Goal: Transaction & Acquisition: Register for event/course

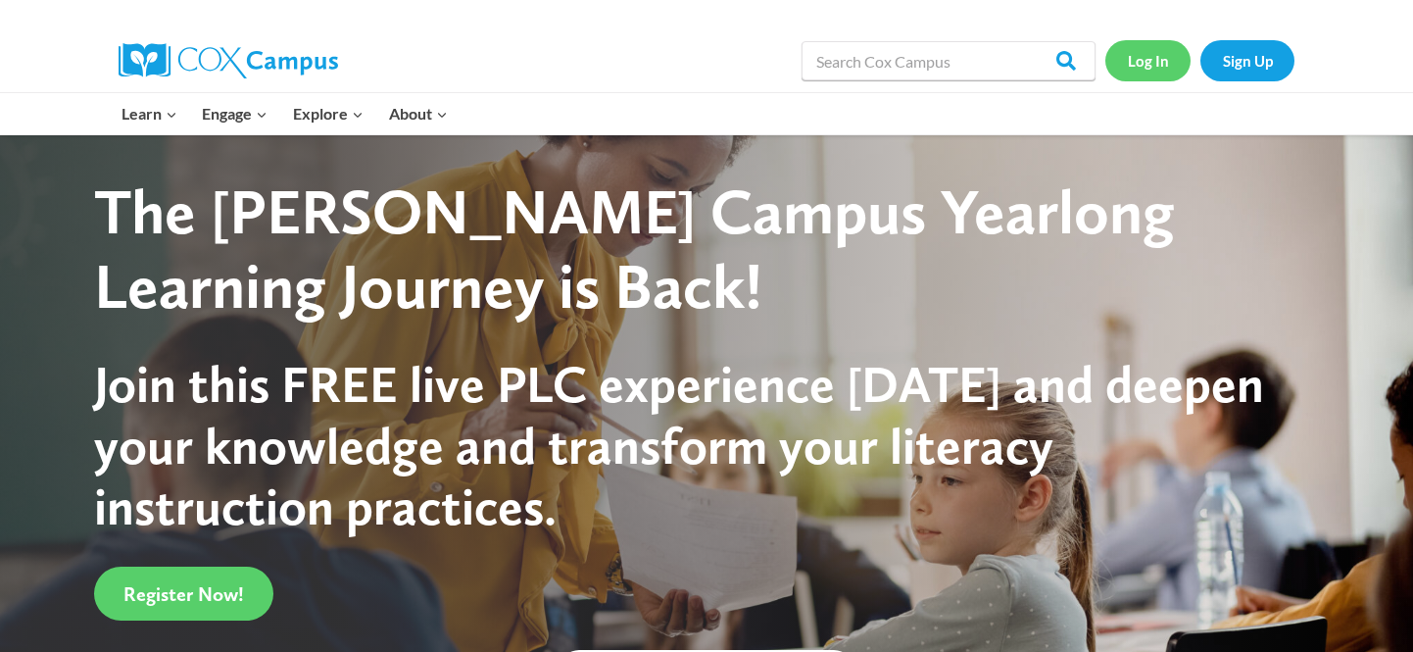
click at [1150, 57] on link "Log In" at bounding box center [1147, 60] width 85 height 40
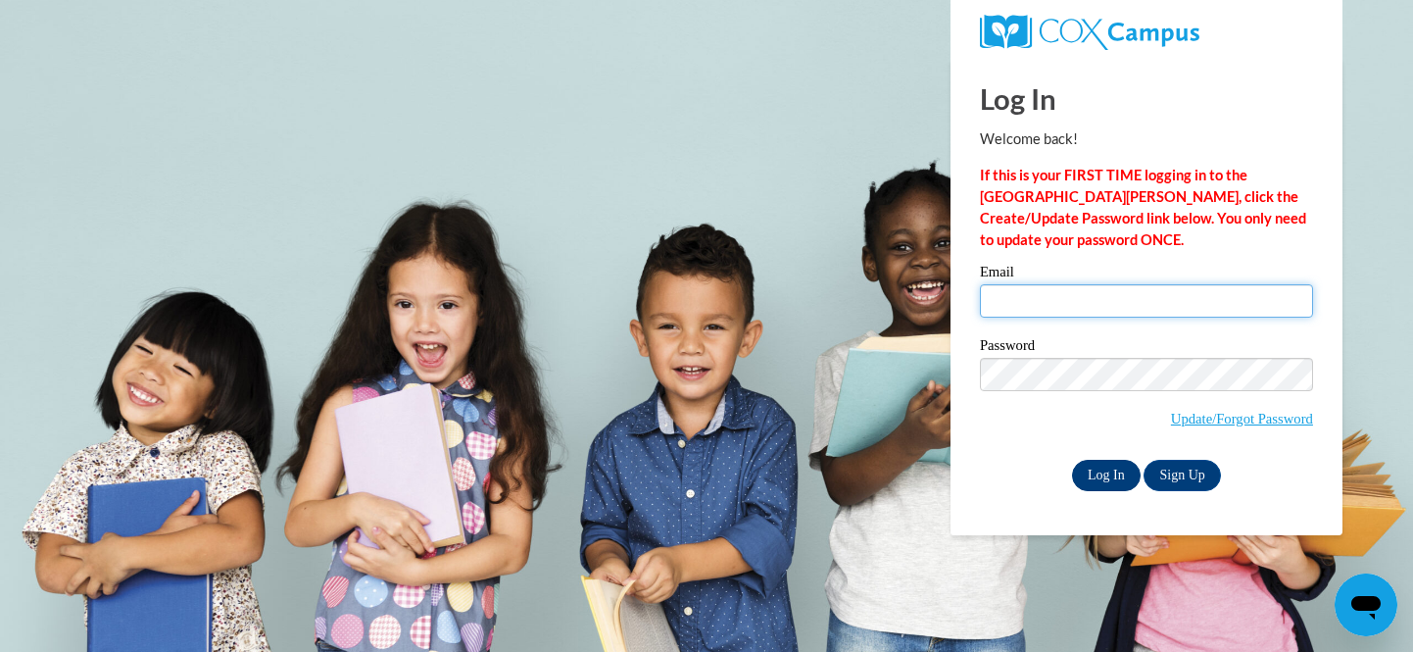
type input "beahmm@ripon.k12.wi.us"
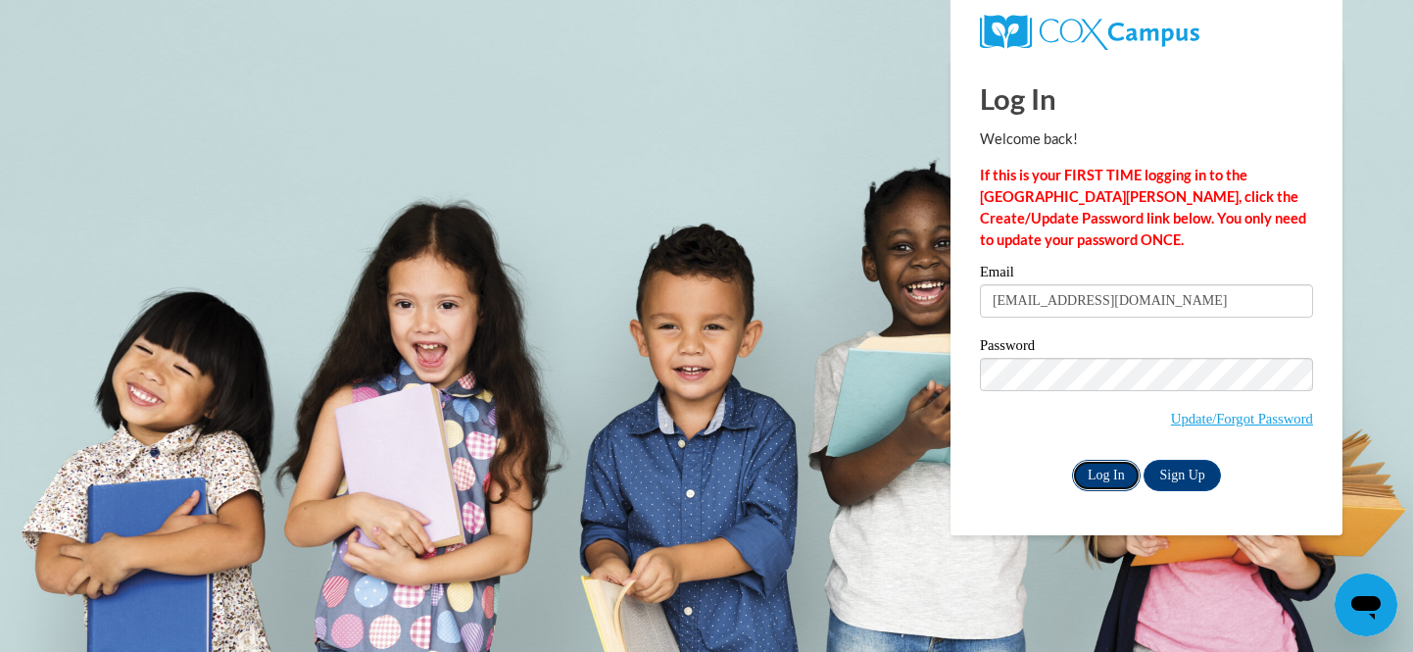
click at [1101, 460] on input "Log In" at bounding box center [1106, 475] width 69 height 31
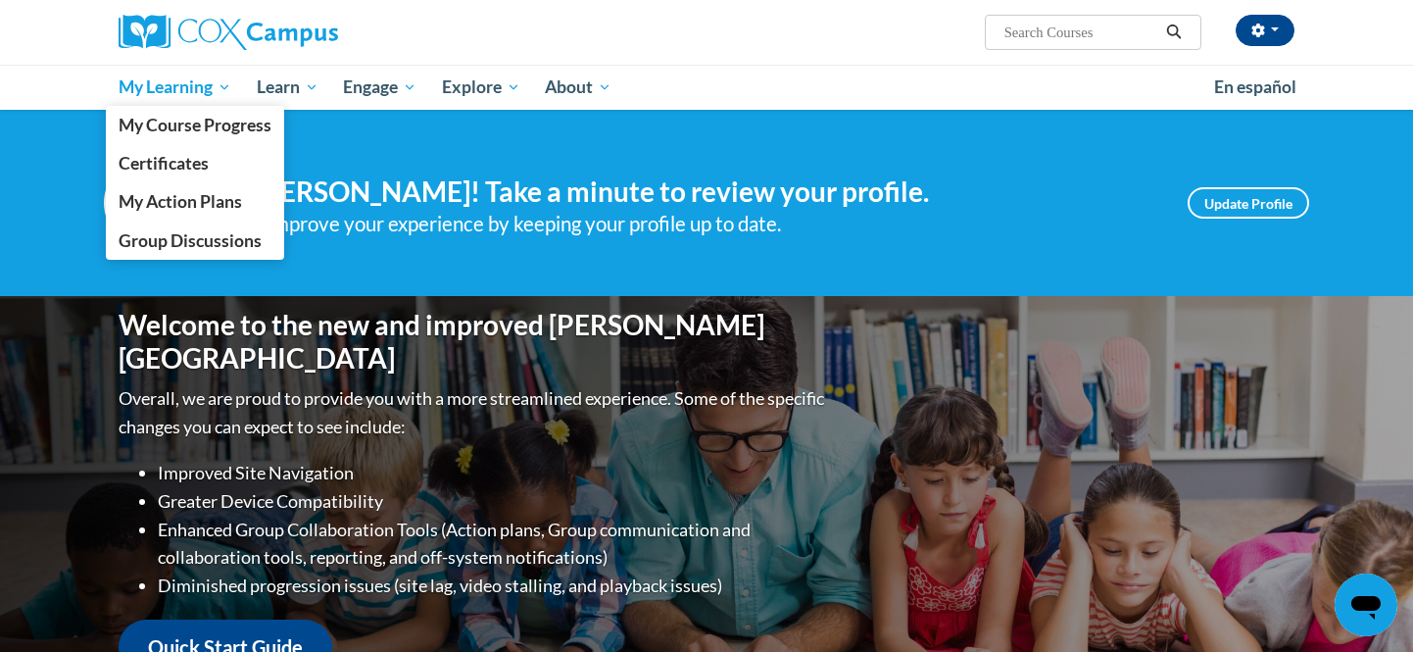
click at [164, 96] on span "My Learning" at bounding box center [175, 87] width 113 height 24
click at [172, 129] on span "My Course Progress" at bounding box center [195, 125] width 153 height 21
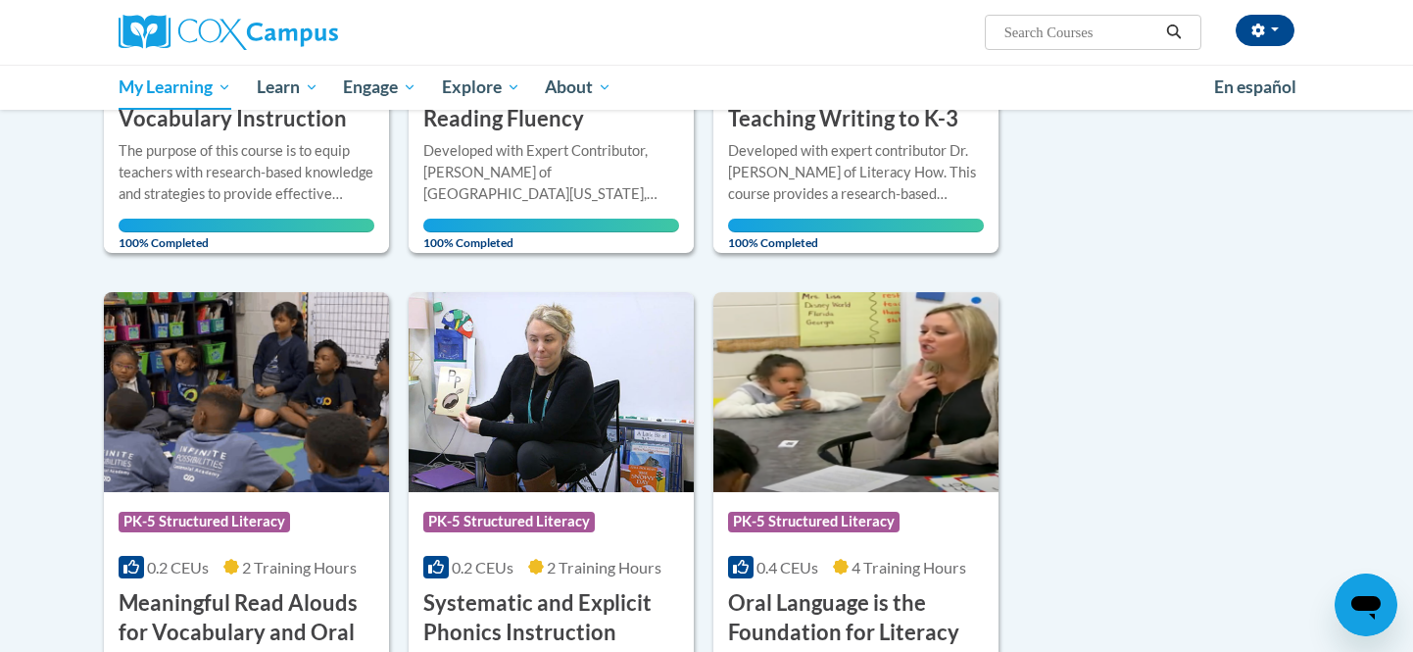
scroll to position [549, 0]
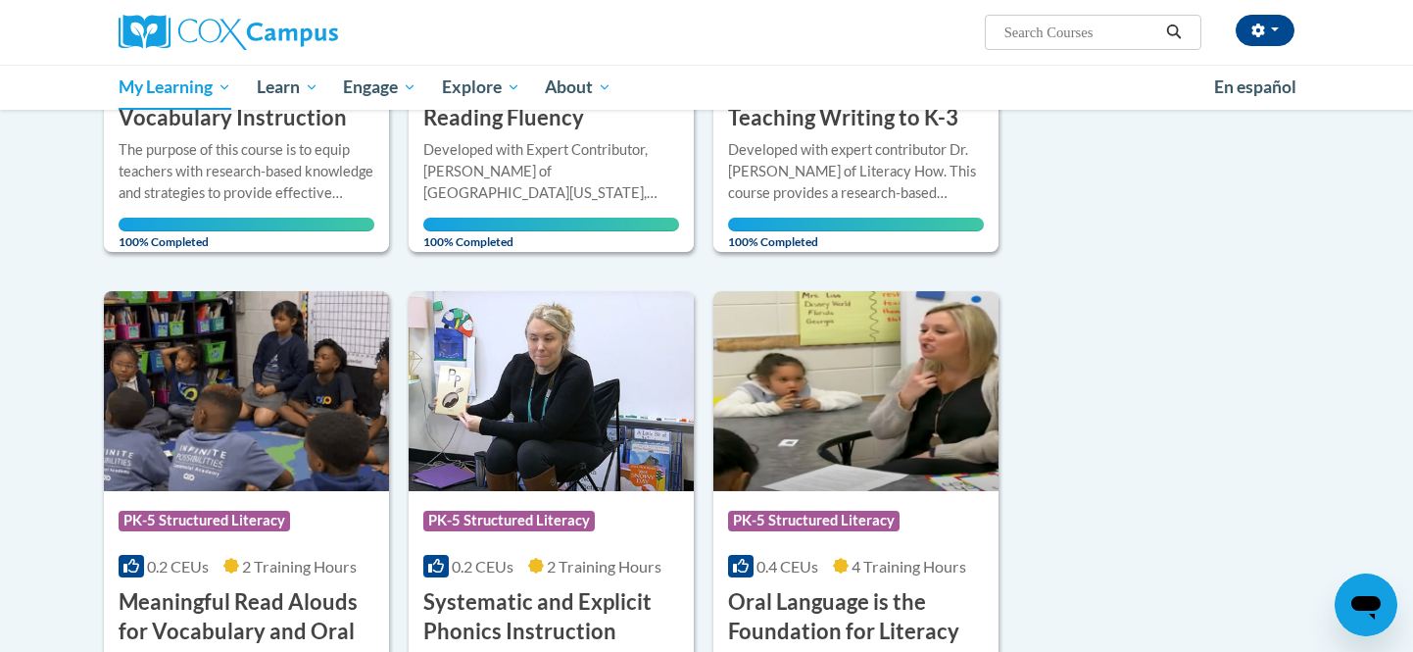
click at [1163, 410] on div "Sort Date Enrolled Title (A-Z) «« « 1-8 » »» 8 Activities CEUs Course Category:…" at bounding box center [706, 528] width 1235 height 1565
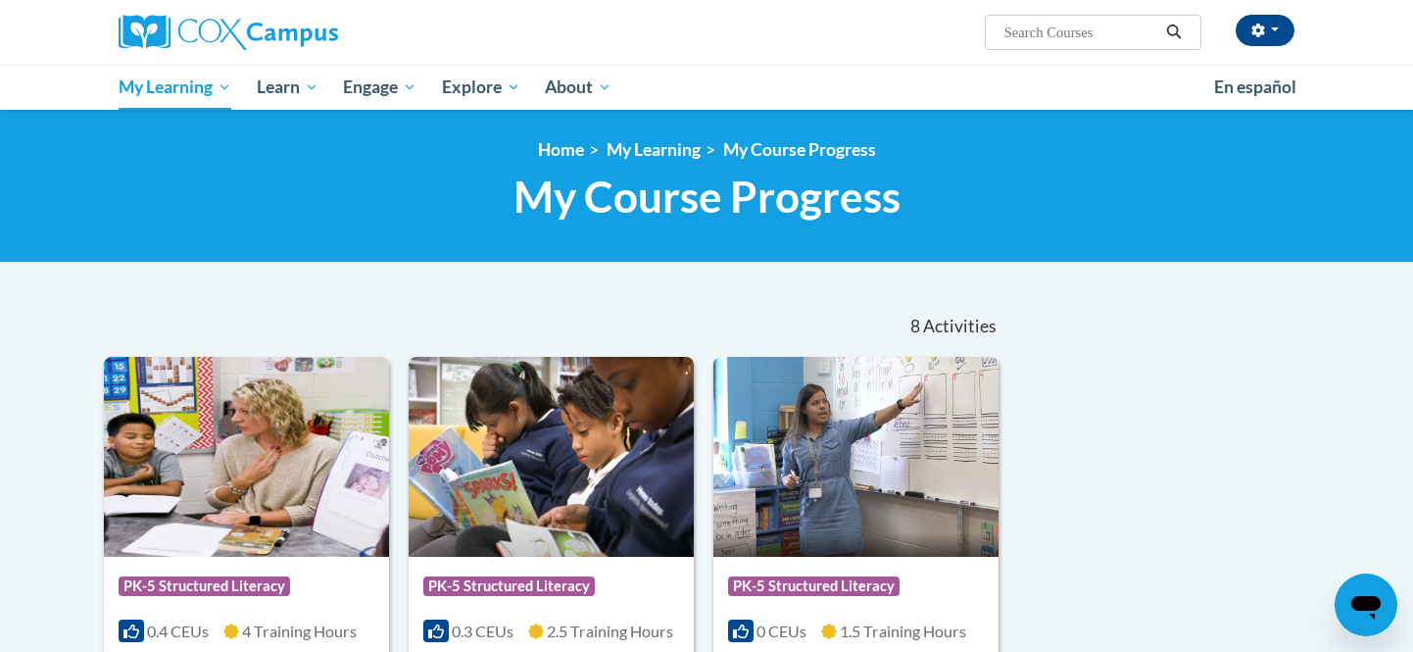
scroll to position [39, 0]
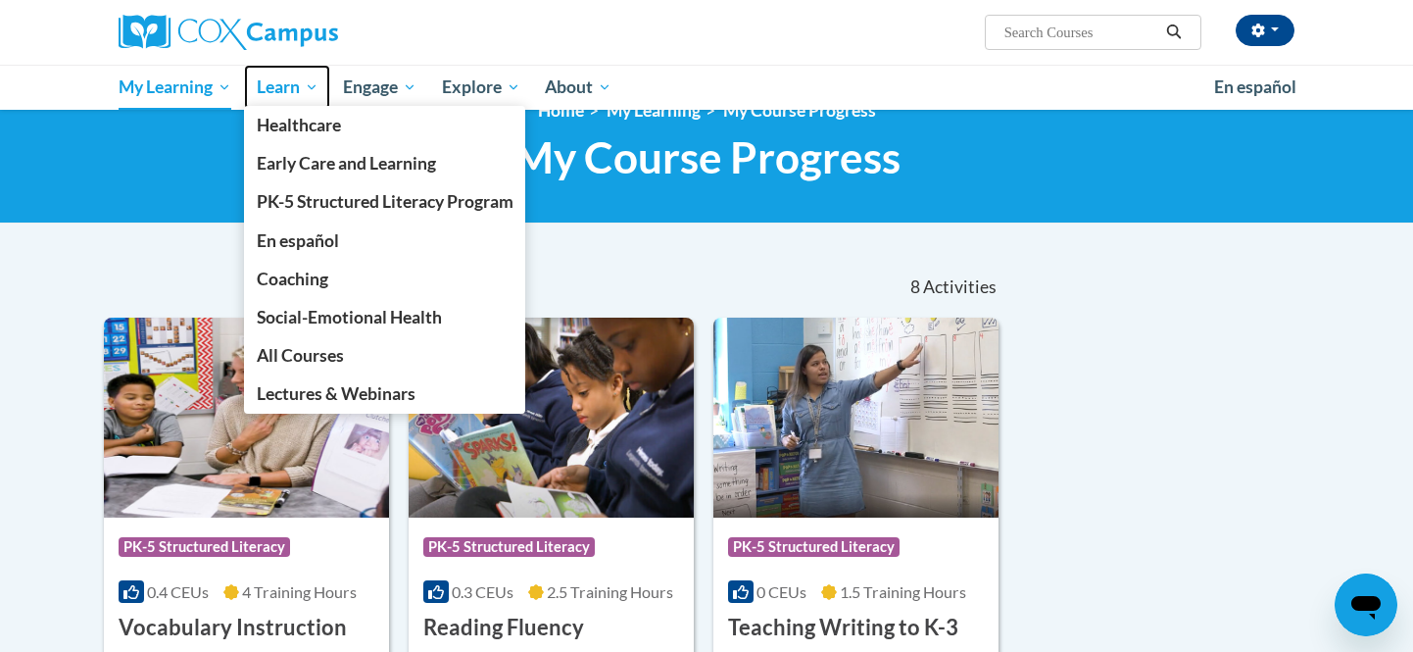
click at [267, 86] on span "Learn" at bounding box center [288, 87] width 62 height 24
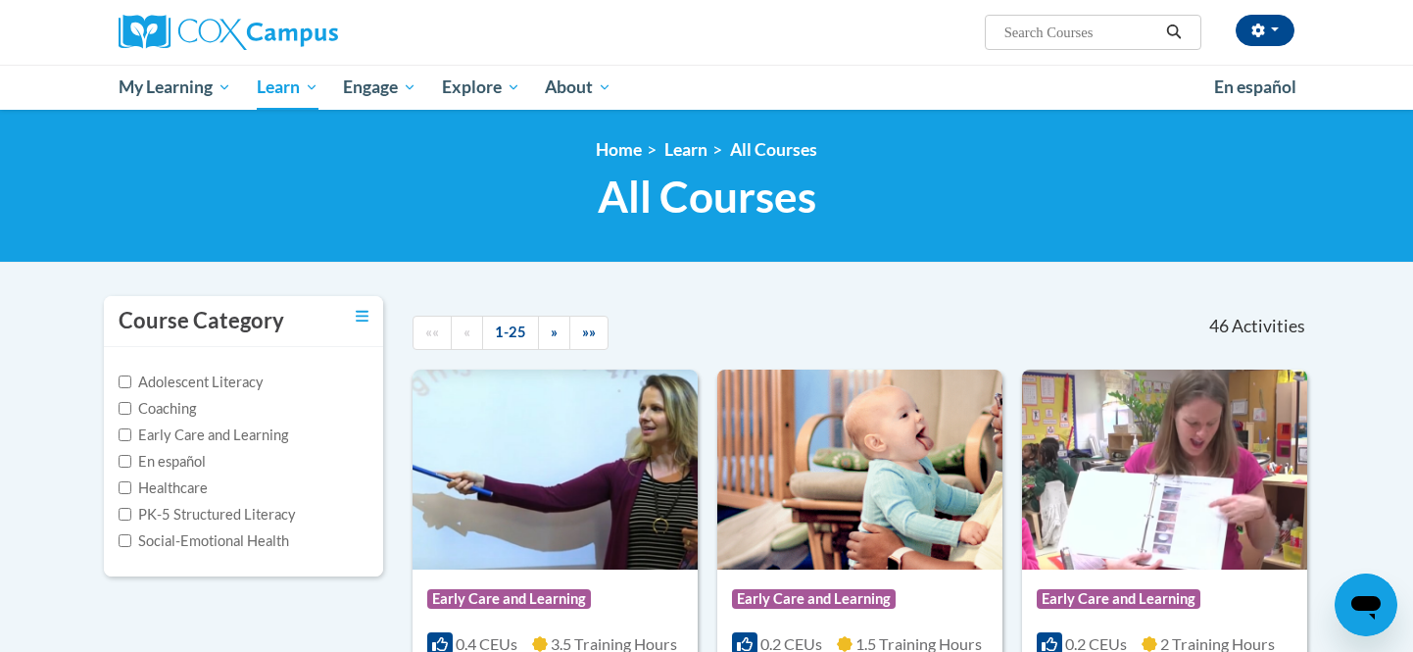
click at [1059, 32] on input "Search..." at bounding box center [1080, 33] width 157 height 24
type input "Rti"
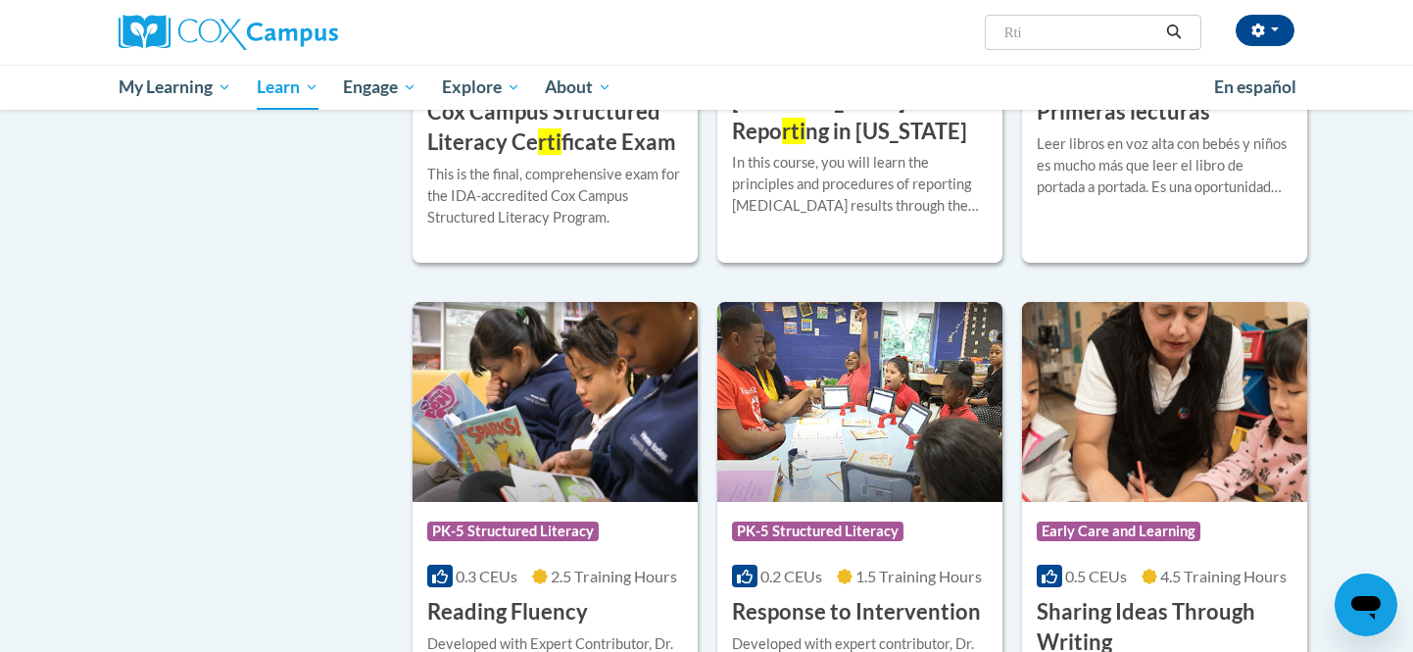
scroll to position [1137, 0]
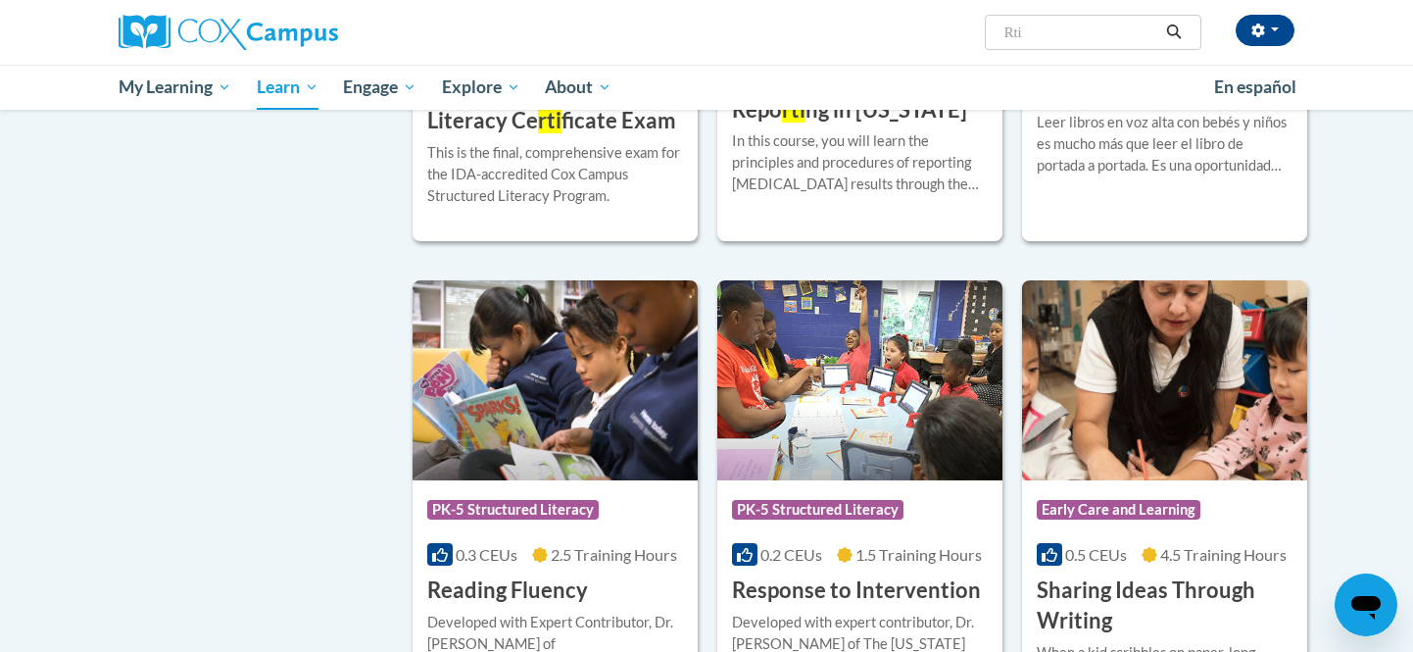
drag, startPoint x: 1067, startPoint y: 36, endPoint x: 992, endPoint y: 36, distance: 75.5
click at [992, 36] on span "Search Search... Rti" at bounding box center [1093, 32] width 217 height 35
type input "response to intervetnion"
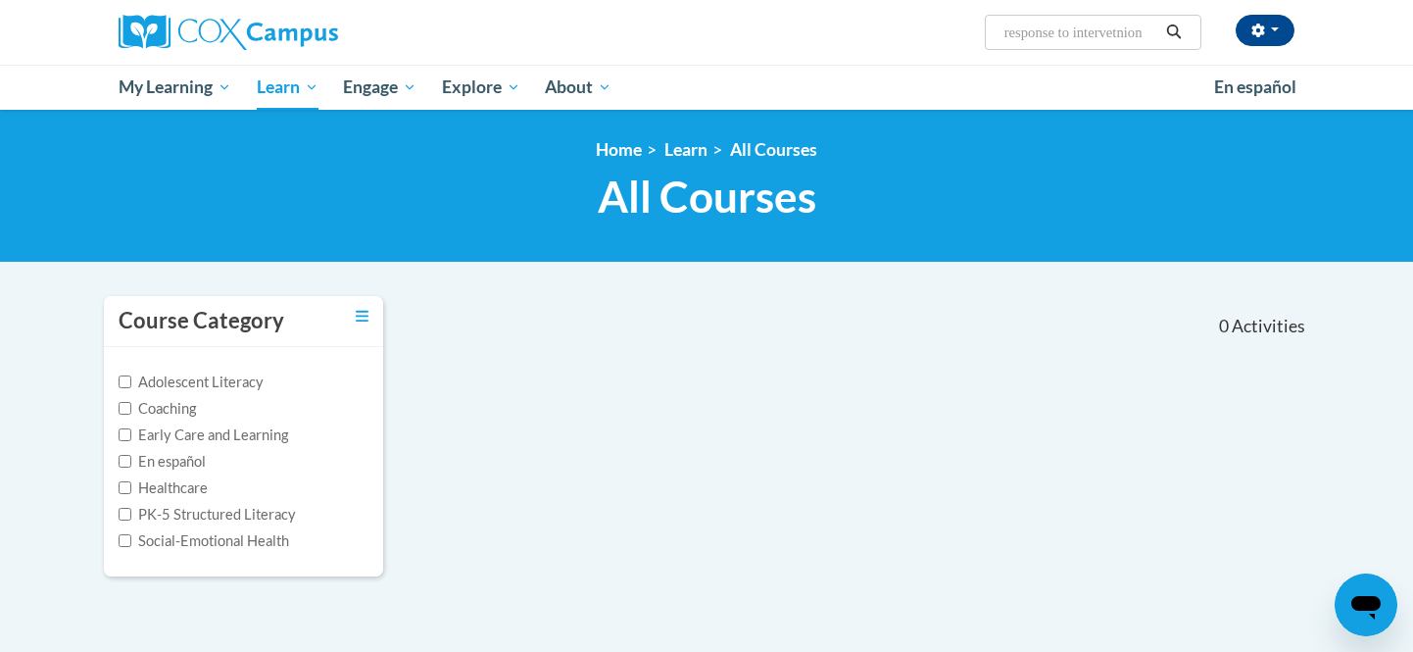
click at [1140, 38] on input "response to intervetnion" at bounding box center [1080, 33] width 157 height 24
type input "response to intervetion"
click at [1173, 35] on icon "Search" at bounding box center [1174, 31] width 15 height 15
click at [1146, 33] on input "response to intervetion" at bounding box center [1080, 33] width 157 height 24
type input "response to intervention"
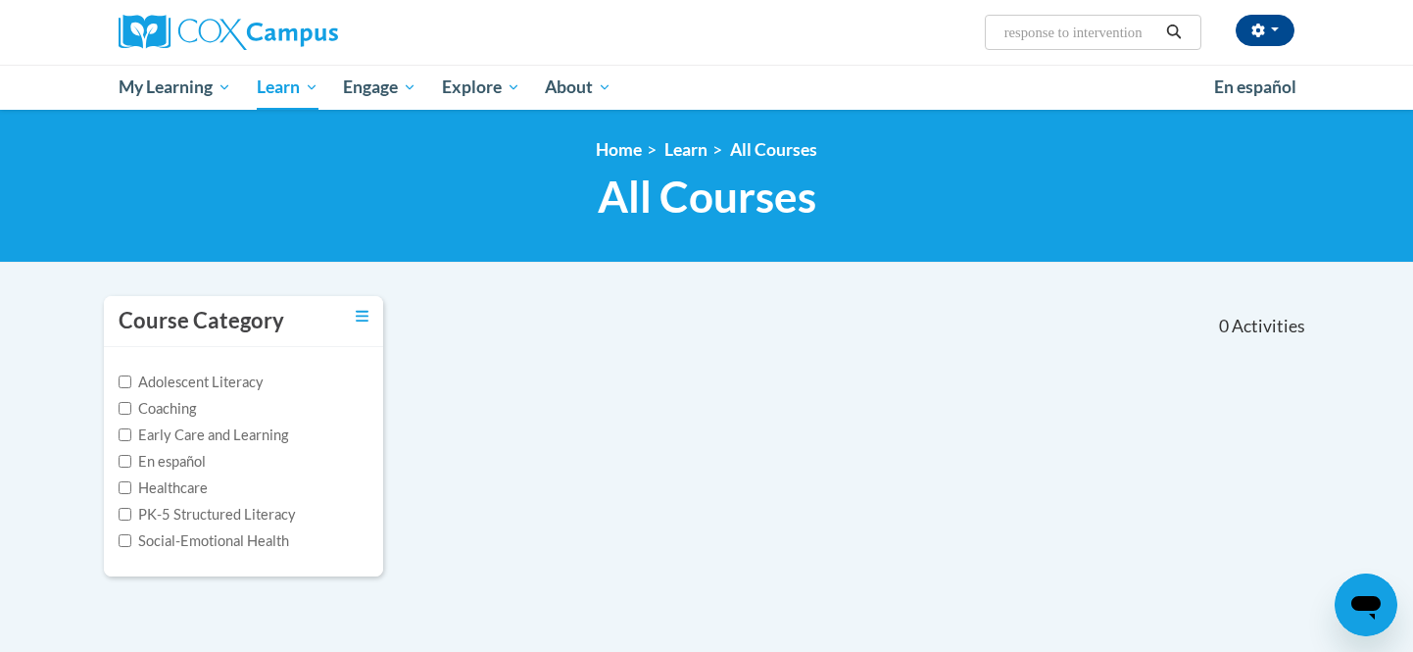
scroll to position [0, 1]
type input "response to intervention"
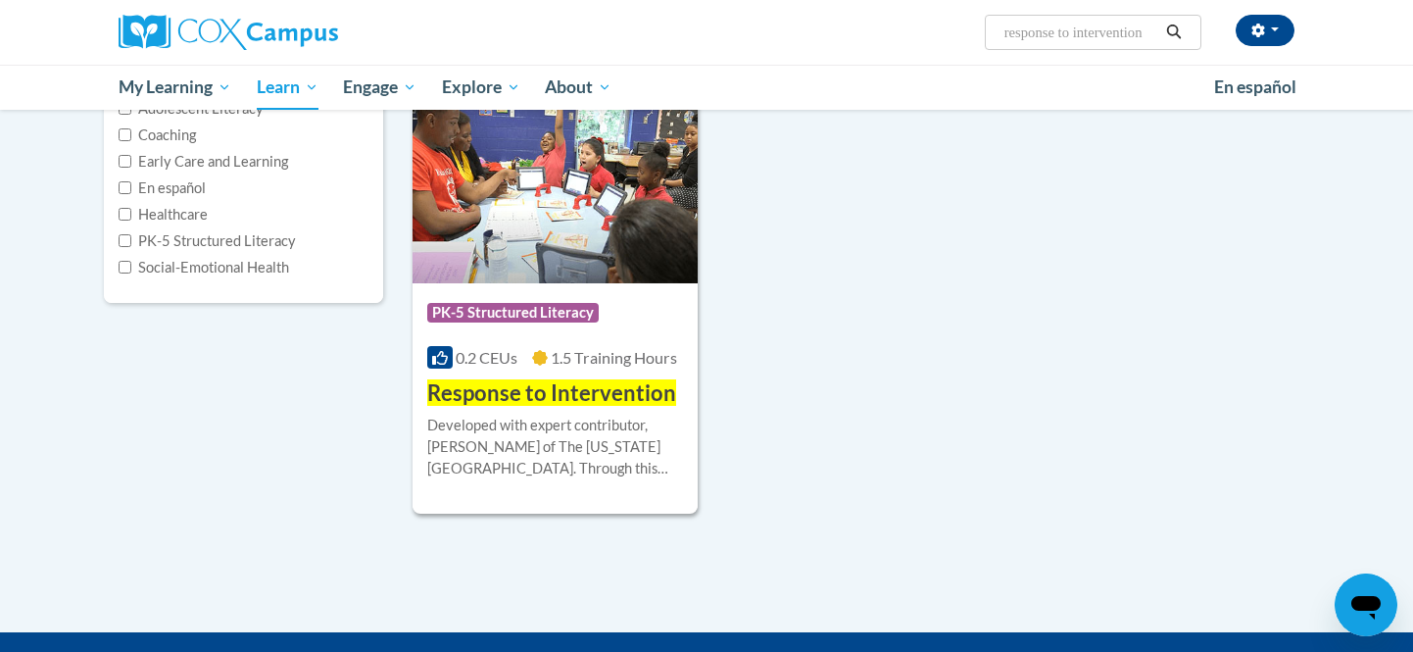
scroll to position [274, 0]
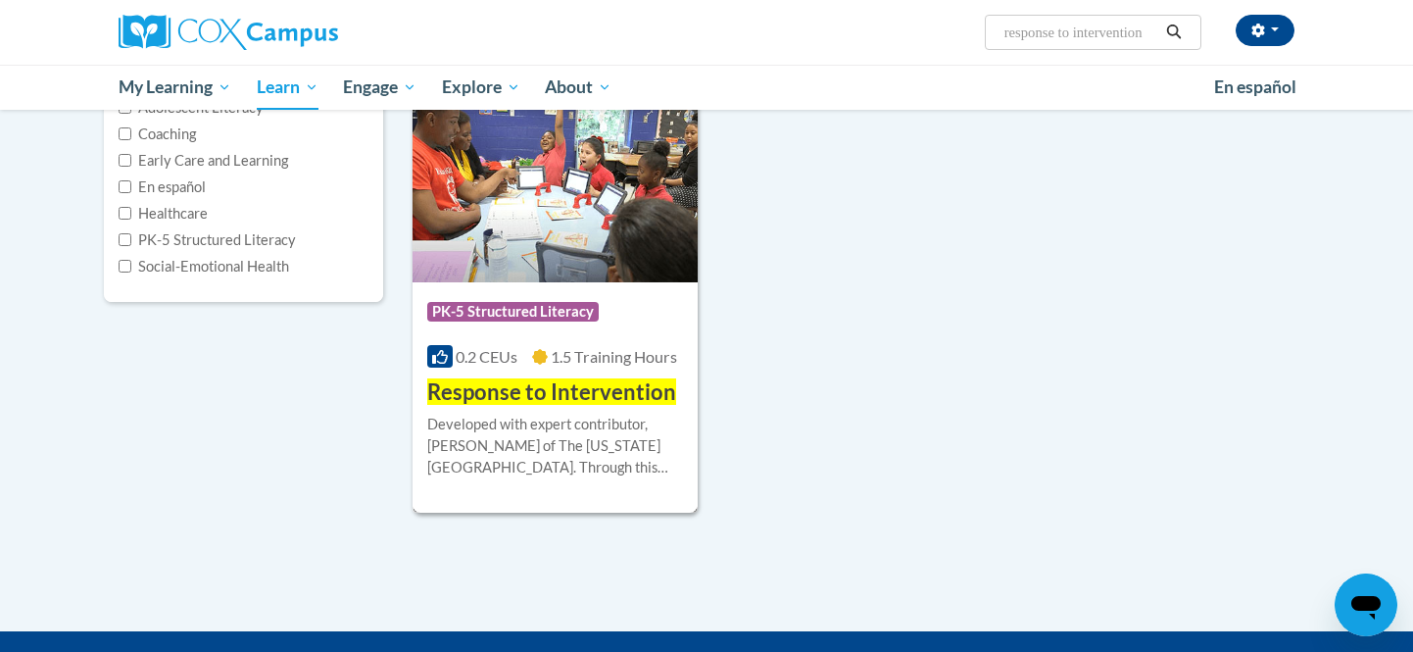
click at [561, 385] on span "Response to Intervention" at bounding box center [551, 391] width 249 height 26
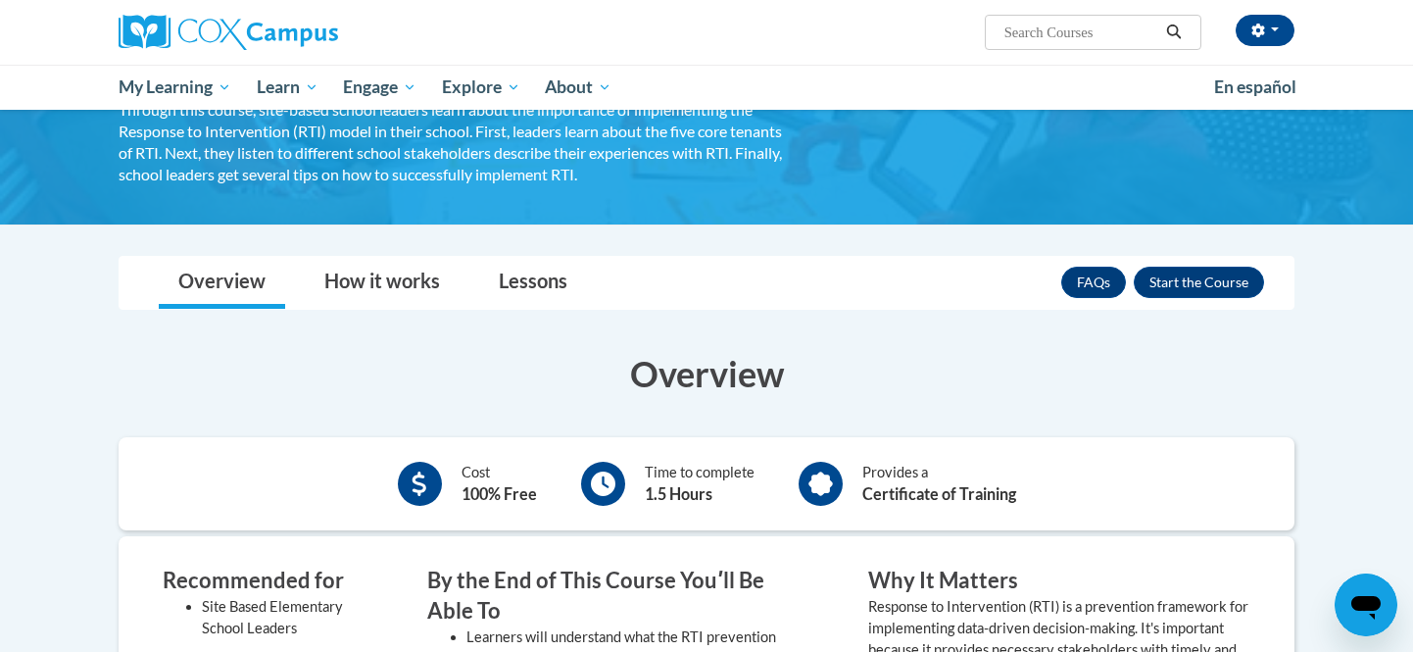
scroll to position [157, 0]
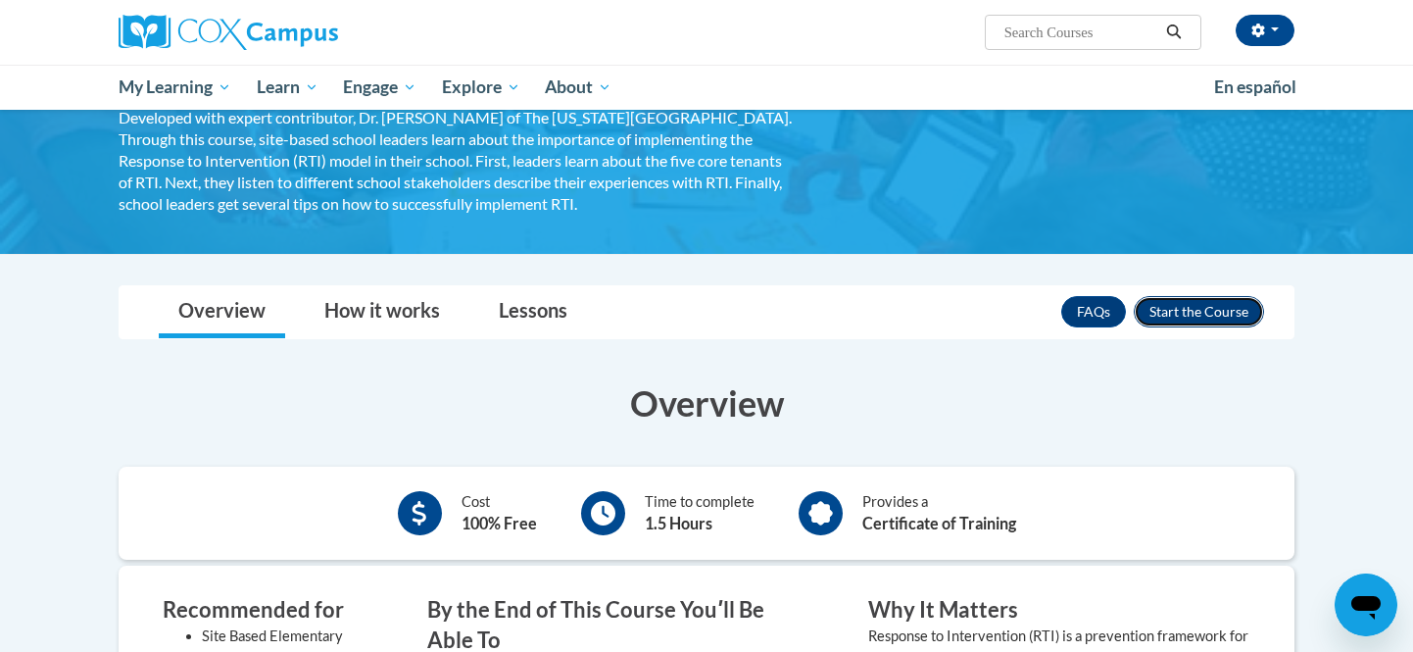
click at [1207, 312] on button "Enroll" at bounding box center [1199, 311] width 130 height 31
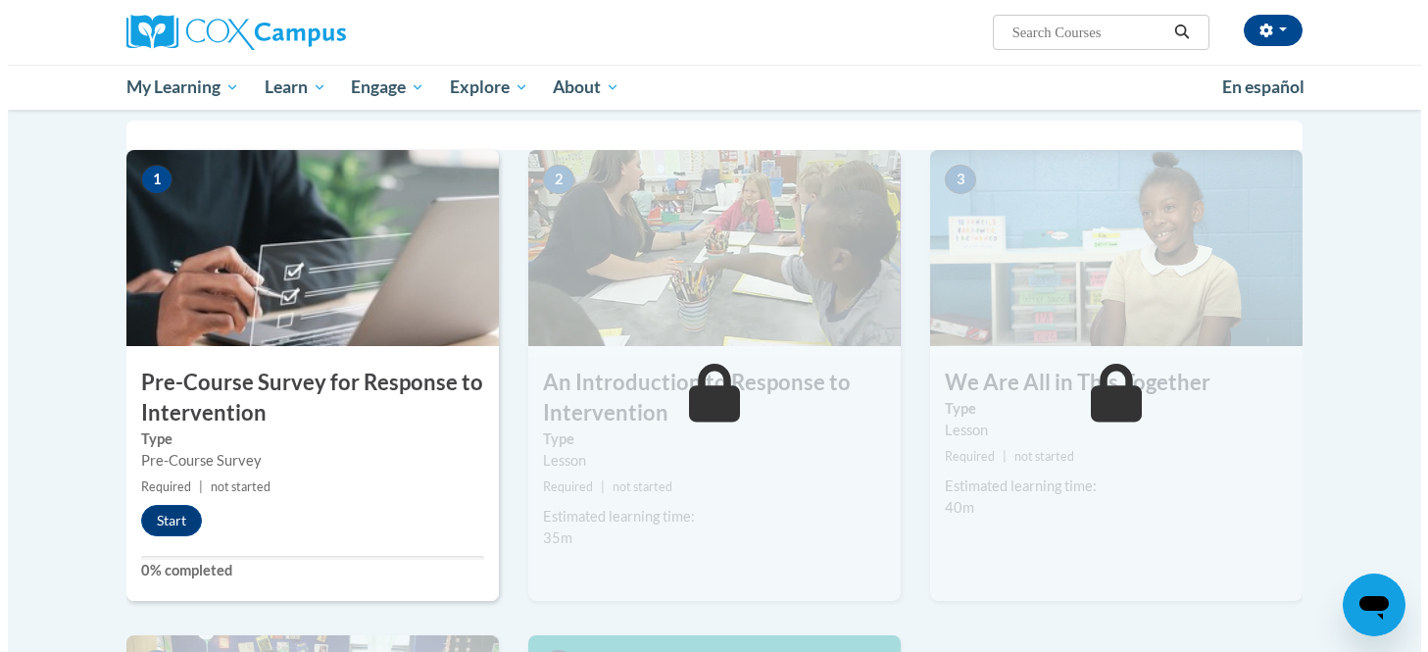
scroll to position [392, 0]
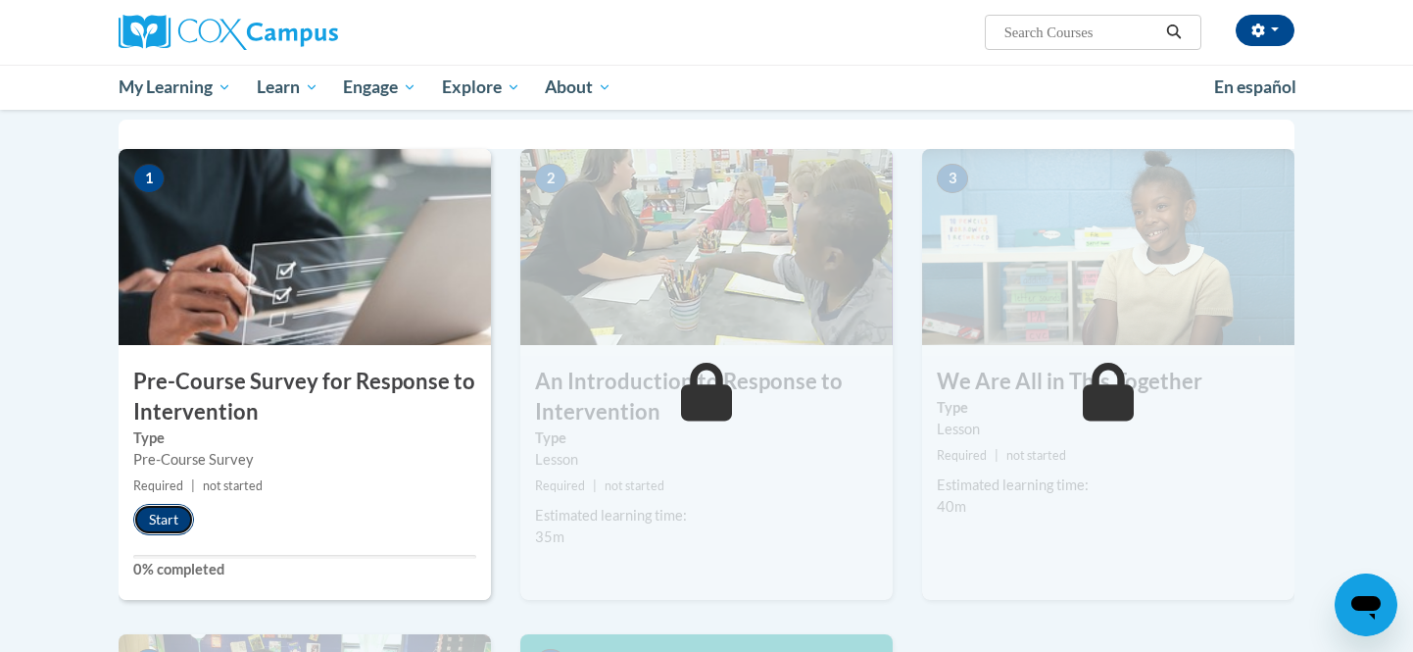
click at [152, 521] on button "Start" at bounding box center [163, 519] width 61 height 31
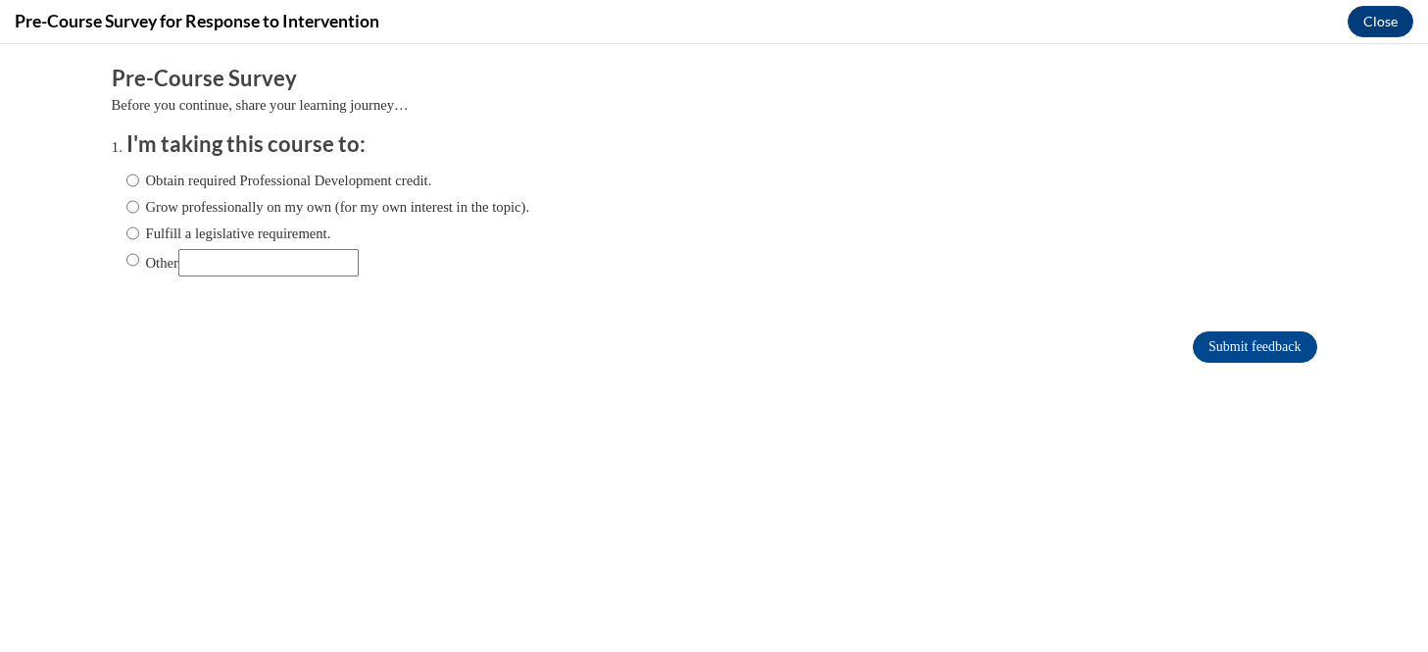
scroll to position [0, 0]
click at [126, 225] on input "Fulfill a legislative requirement." at bounding box center [132, 233] width 13 height 22
radio input "true"
click at [1206, 347] on input "Submit feedback" at bounding box center [1254, 346] width 123 height 31
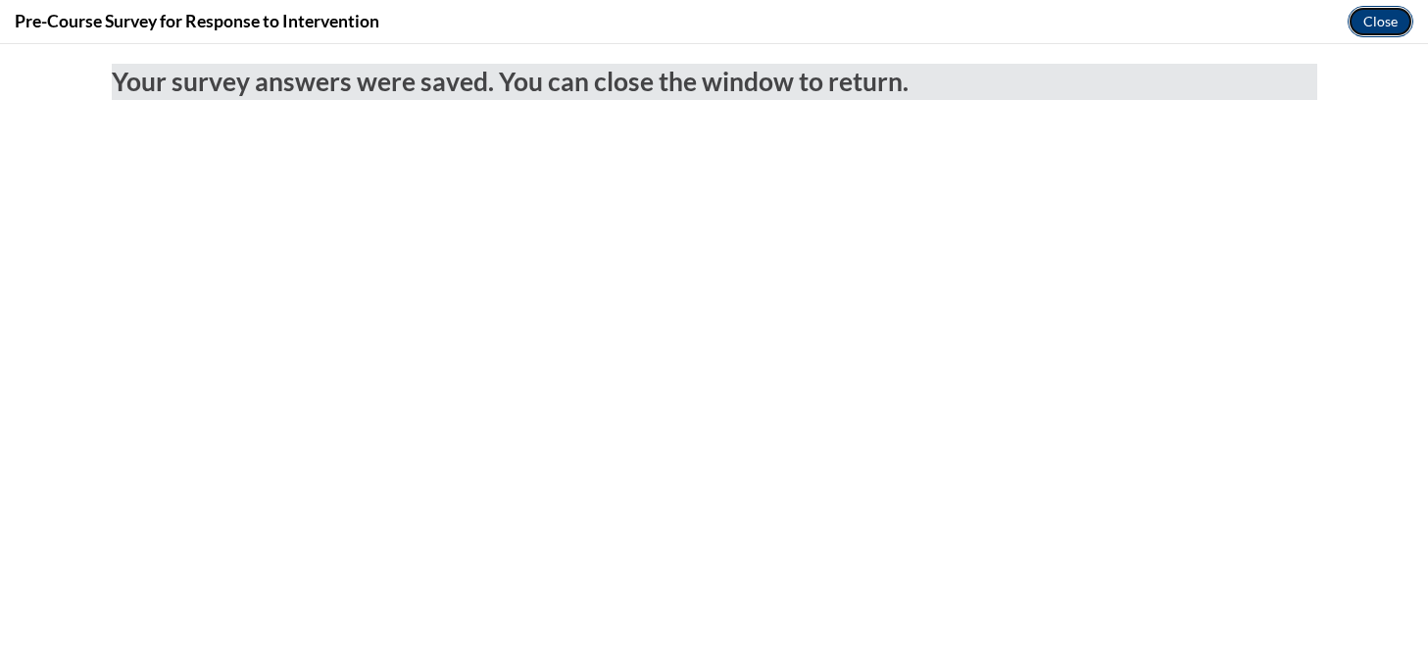
click at [1380, 18] on button "Close" at bounding box center [1380, 21] width 66 height 31
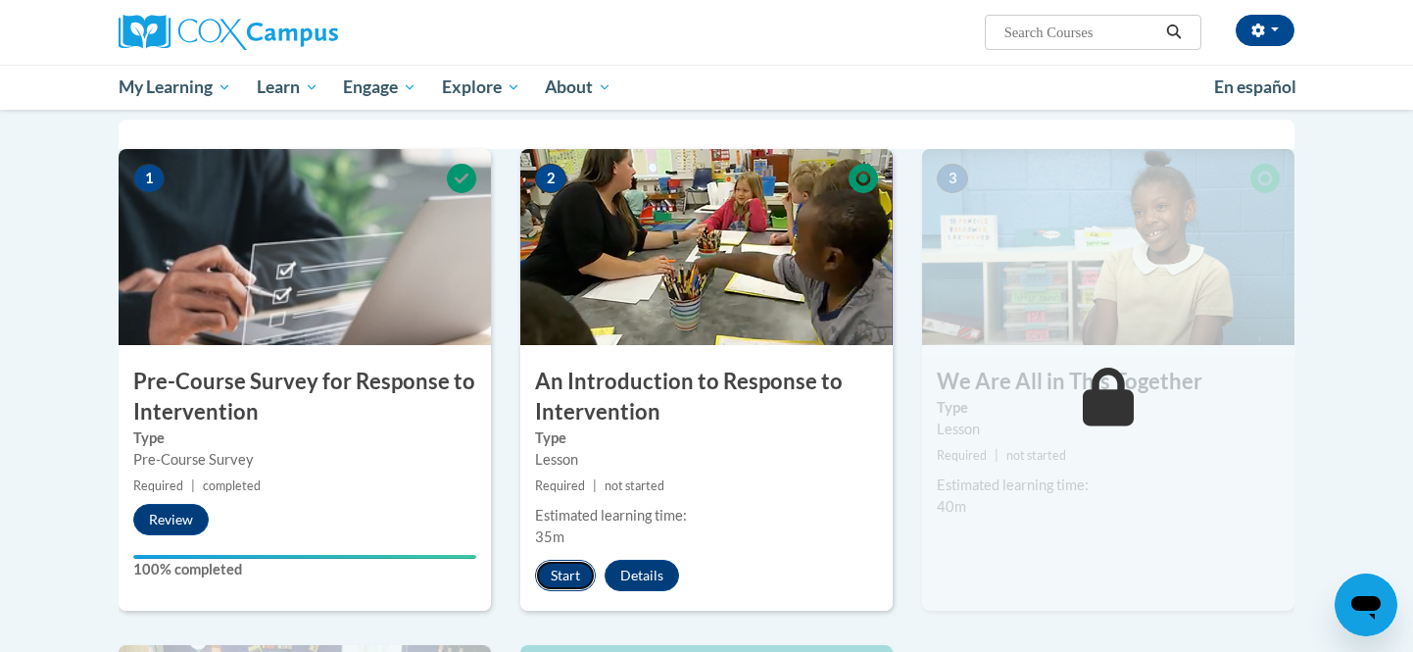
click at [565, 583] on button "Start" at bounding box center [565, 575] width 61 height 31
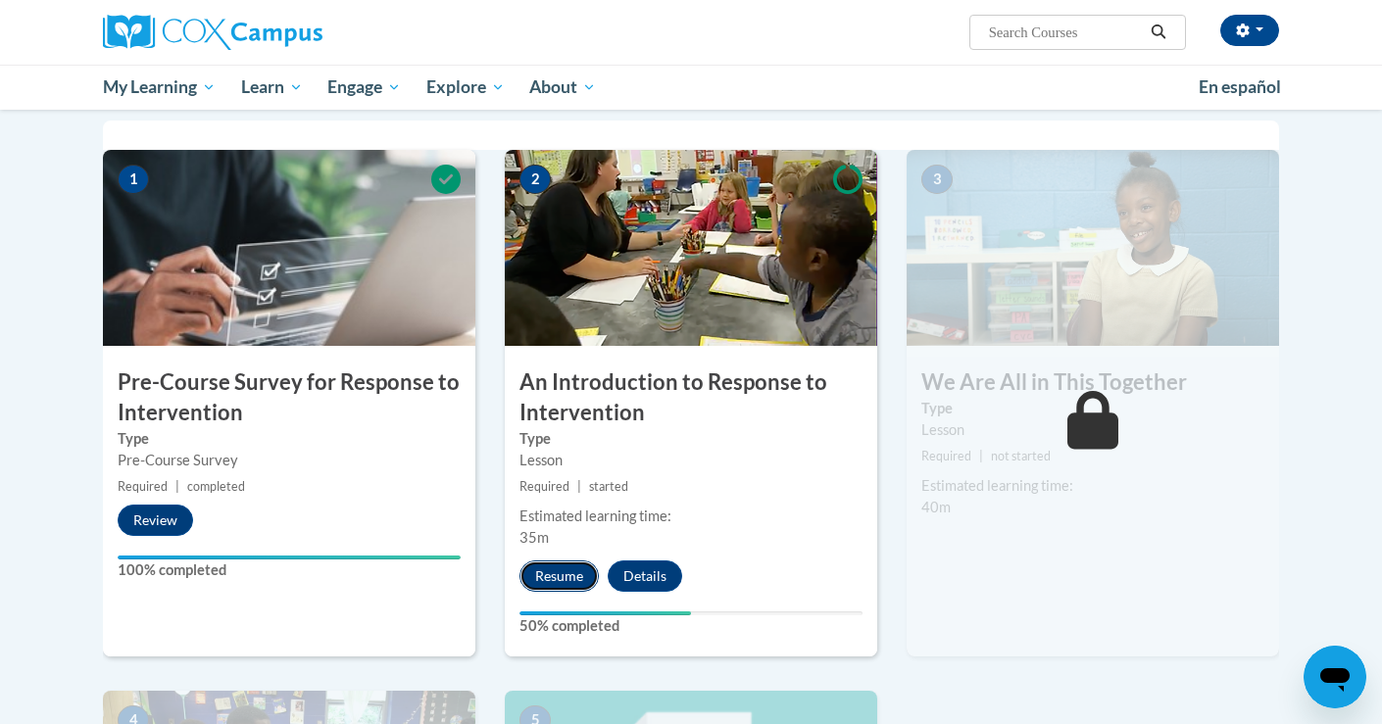
click at [581, 566] on button "Resume" at bounding box center [558, 576] width 79 height 31
